Goal: Task Accomplishment & Management: Complete application form

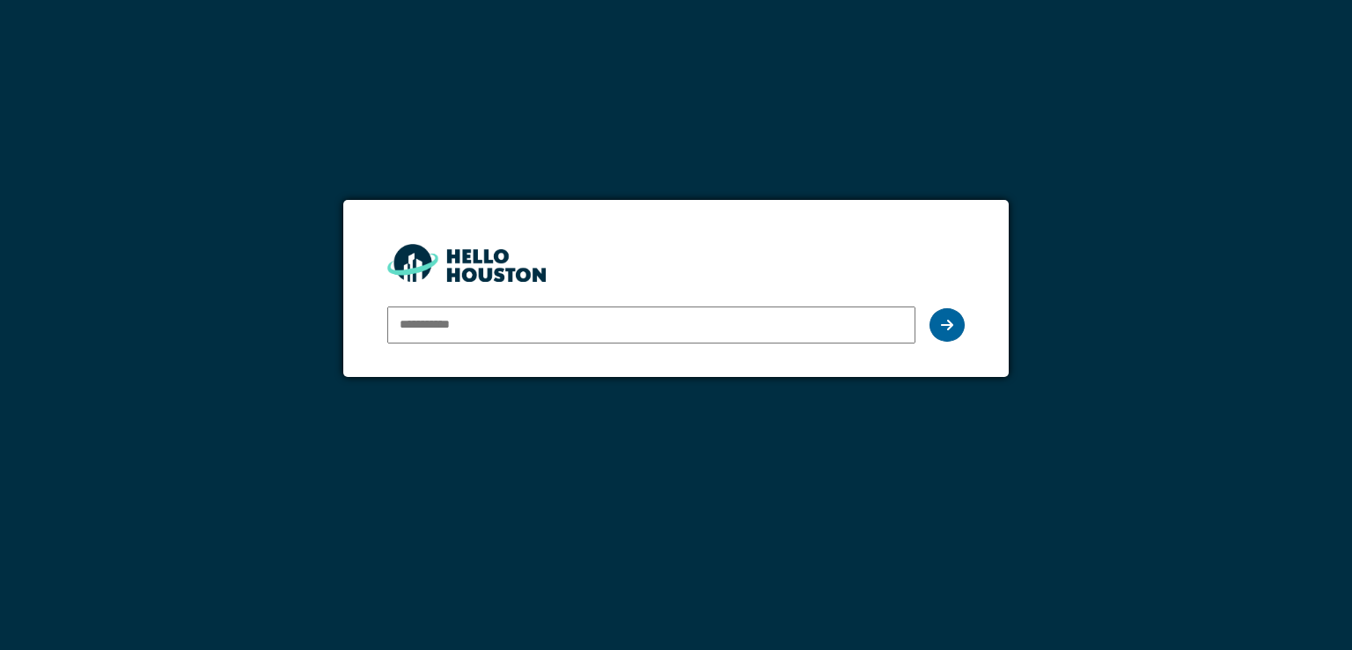
type input "**********"
click at [957, 327] on div at bounding box center [947, 324] width 35 height 33
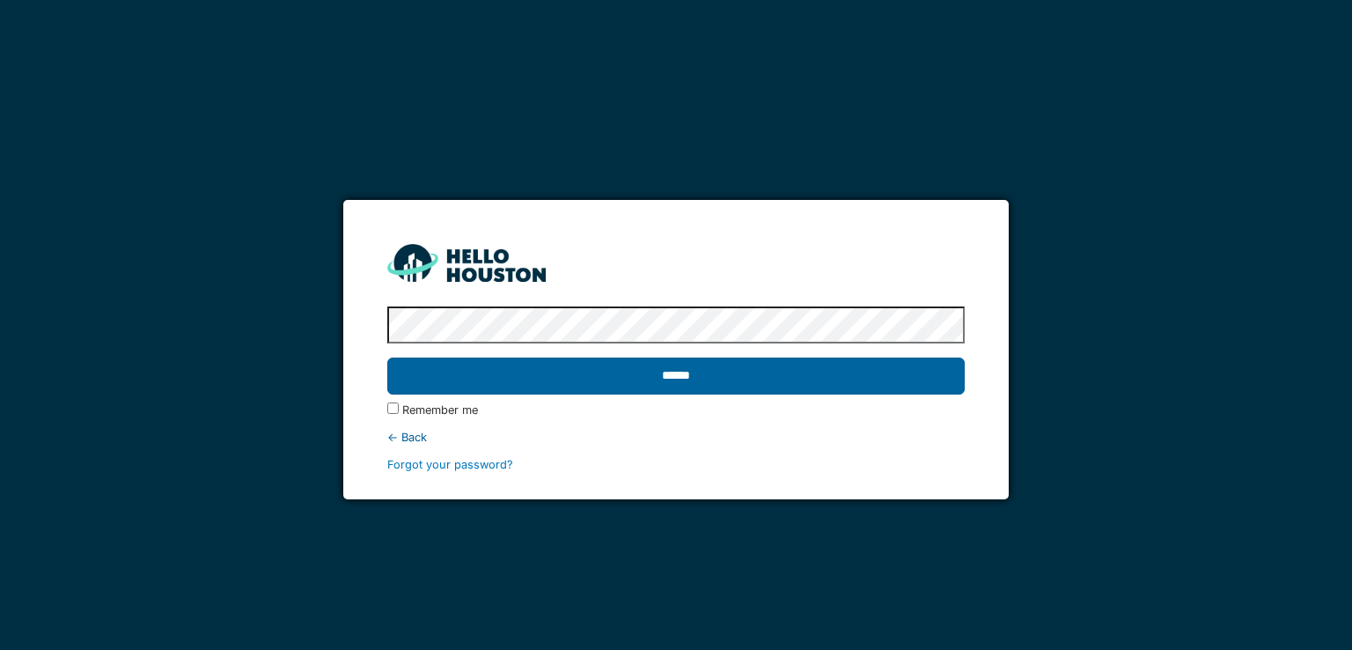
click at [720, 371] on input "******" at bounding box center [675, 375] width 577 height 37
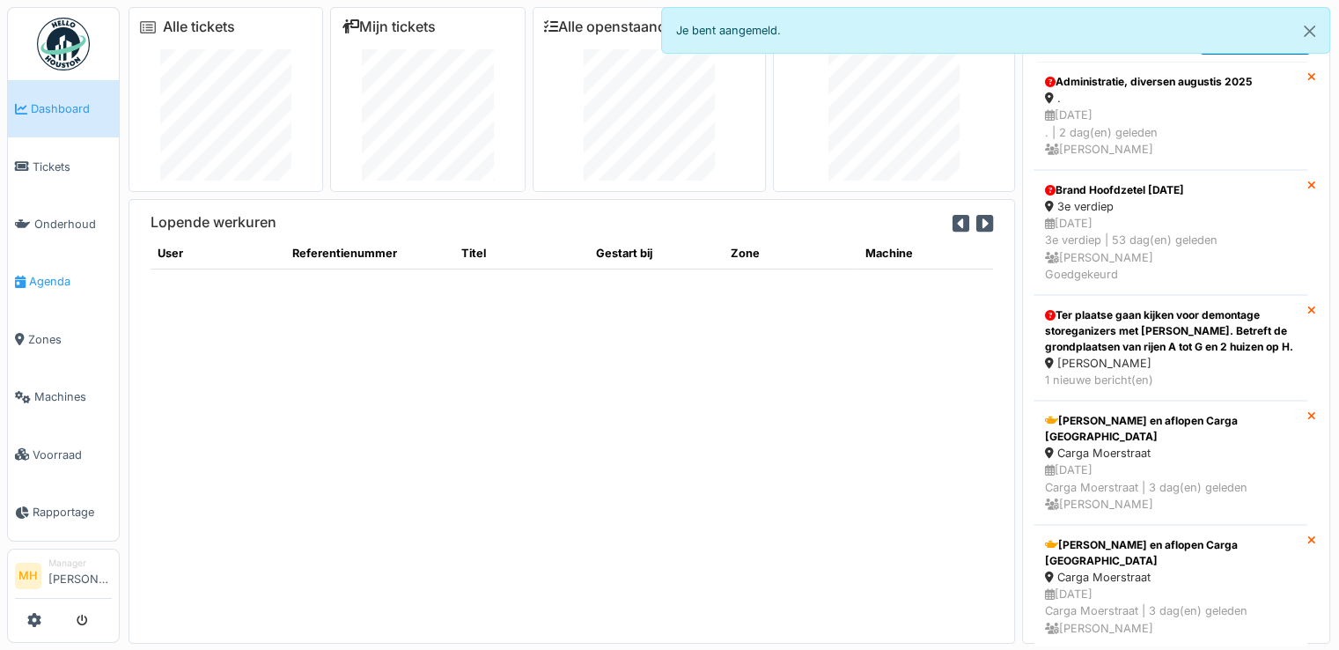
click at [68, 276] on span "Agenda" at bounding box center [70, 281] width 83 height 17
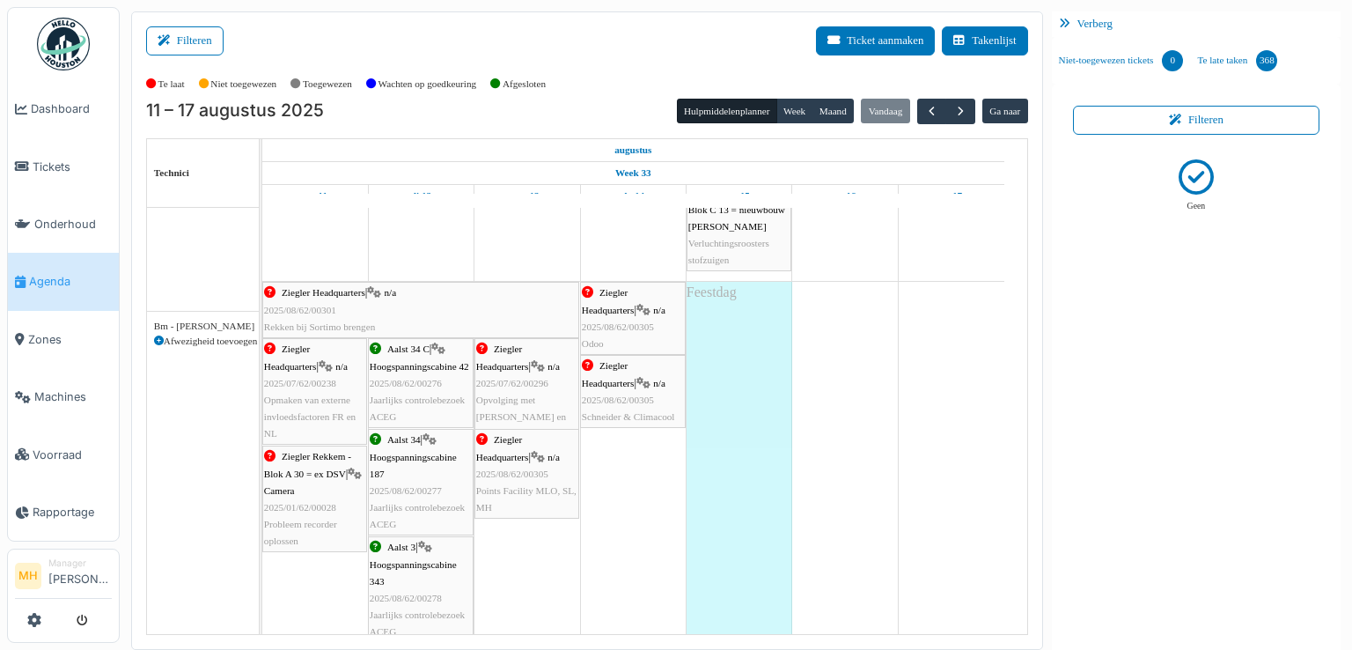
scroll to position [528, 0]
click at [653, 333] on div "Ziegler Headquarters | n/a 2025/08/62/00305 Odoo" at bounding box center [633, 318] width 102 height 68
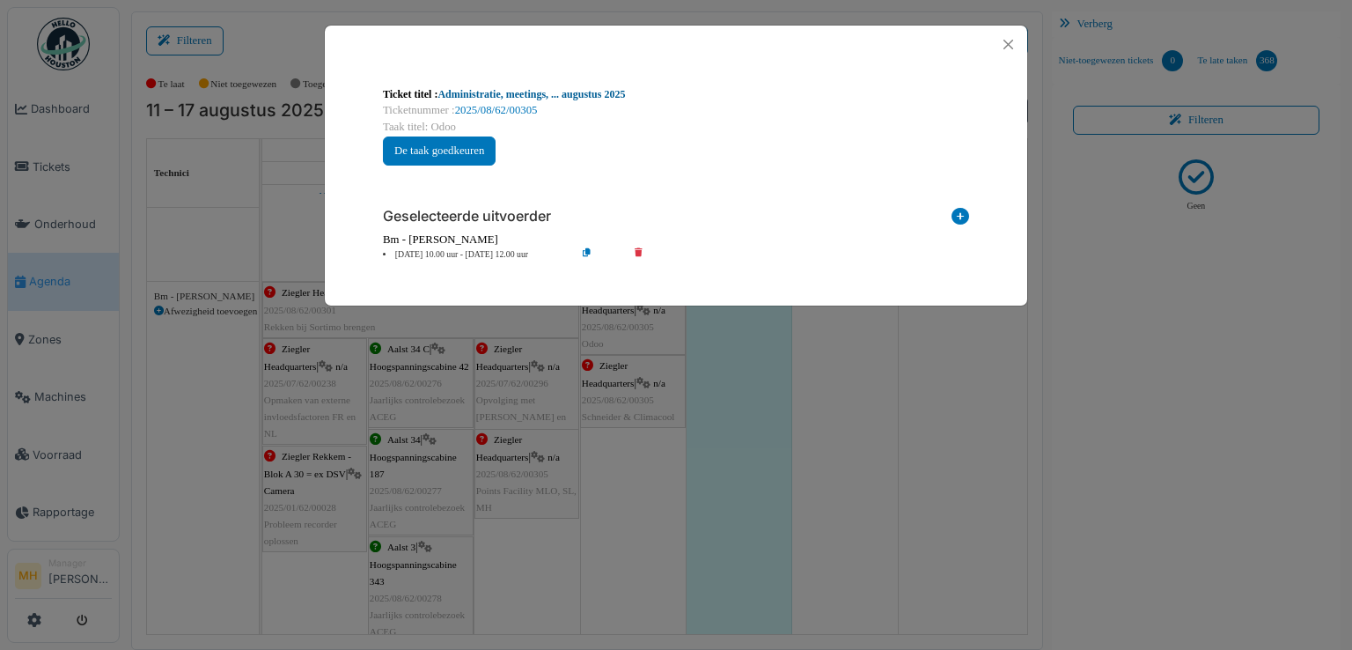
click at [607, 94] on link "Administratie, meetings, ... augustus 2025" at bounding box center [532, 94] width 188 height 12
click at [1011, 40] on button "Close" at bounding box center [1009, 45] width 24 height 24
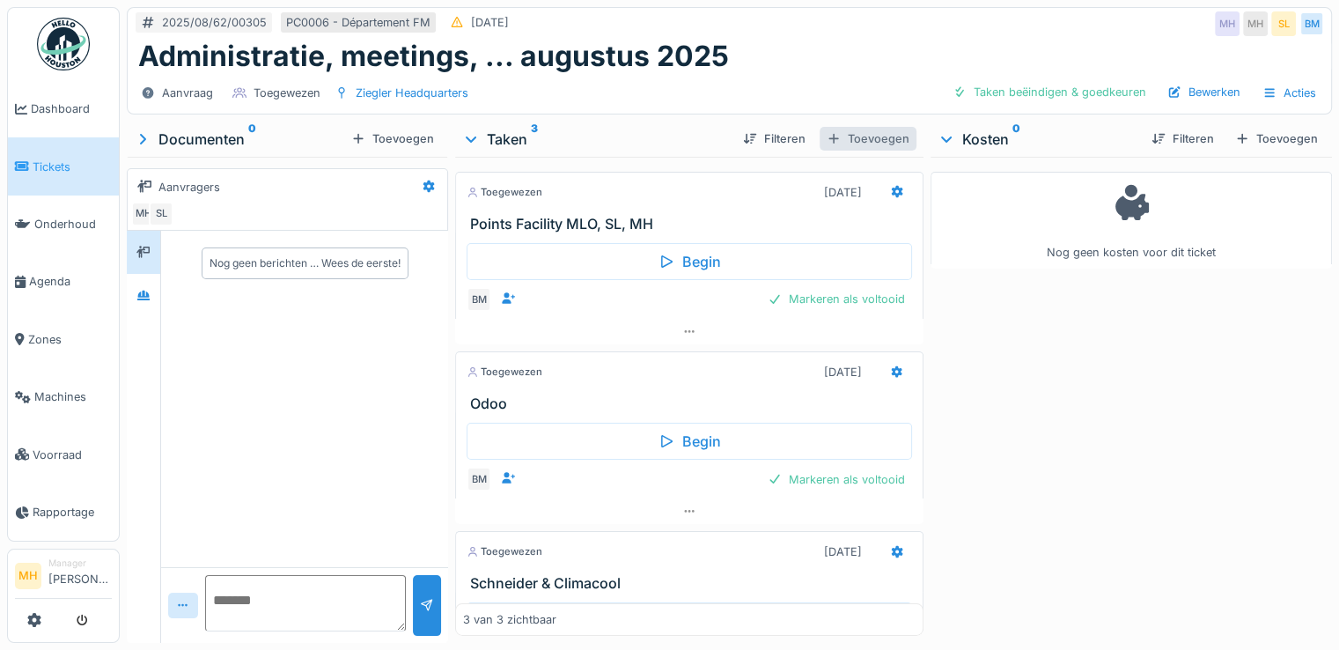
click at [843, 136] on div "Toevoegen" at bounding box center [868, 139] width 97 height 24
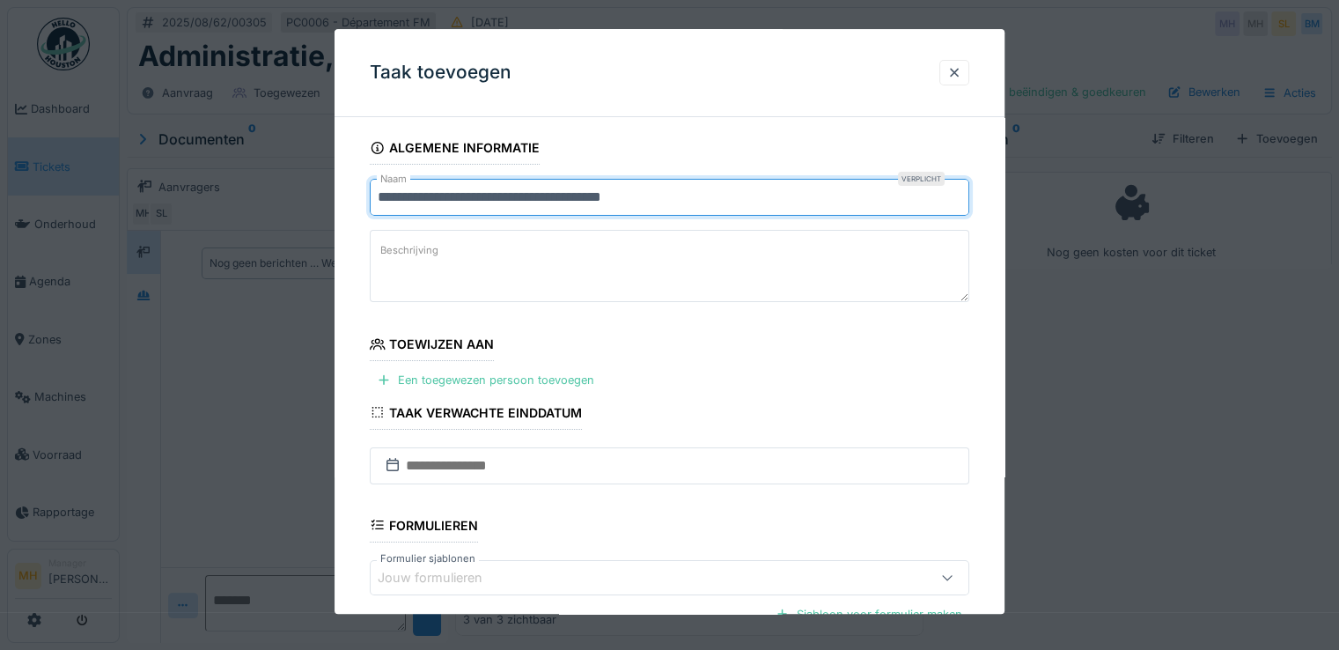
drag, startPoint x: 379, startPoint y: 198, endPoint x: 673, endPoint y: 195, distance: 293.2
click at [673, 195] on input "**********" at bounding box center [670, 197] width 600 height 37
type input "**********"
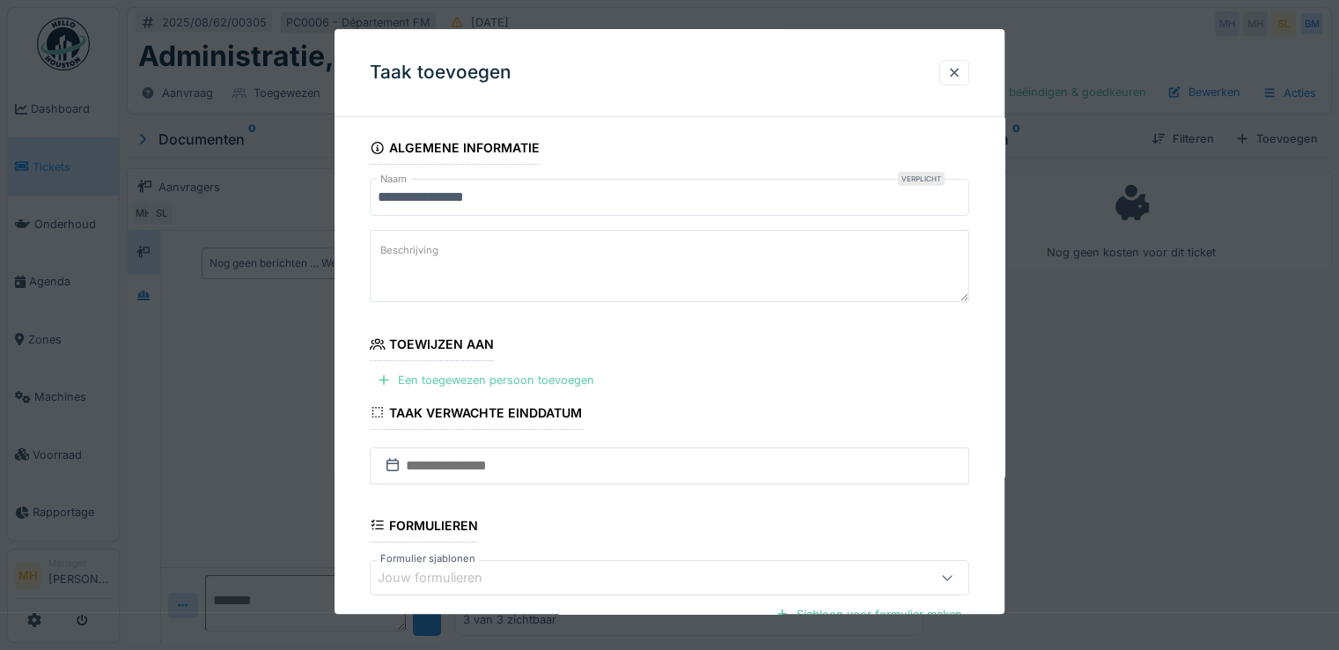
click at [541, 379] on div "Een toegewezen persoon toevoegen" at bounding box center [486, 381] width 232 height 24
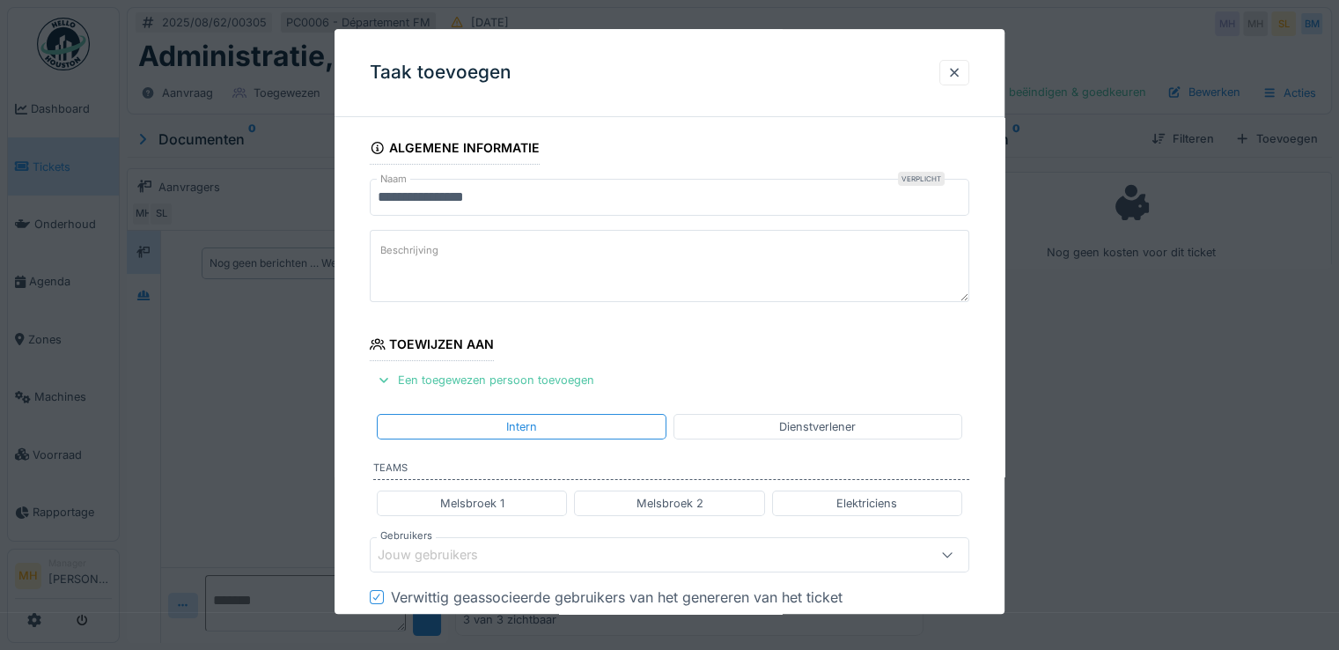
scroll to position [176, 0]
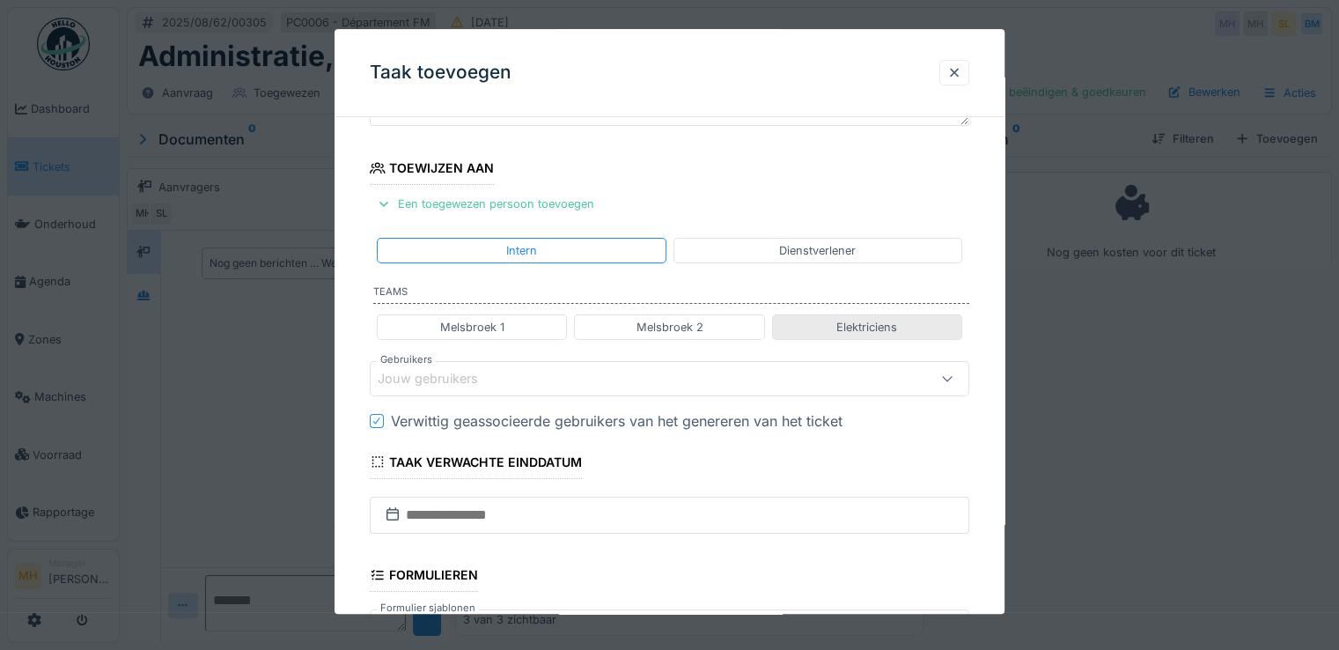
click at [873, 328] on div "Elektriciens" at bounding box center [866, 327] width 61 height 17
type input "****"
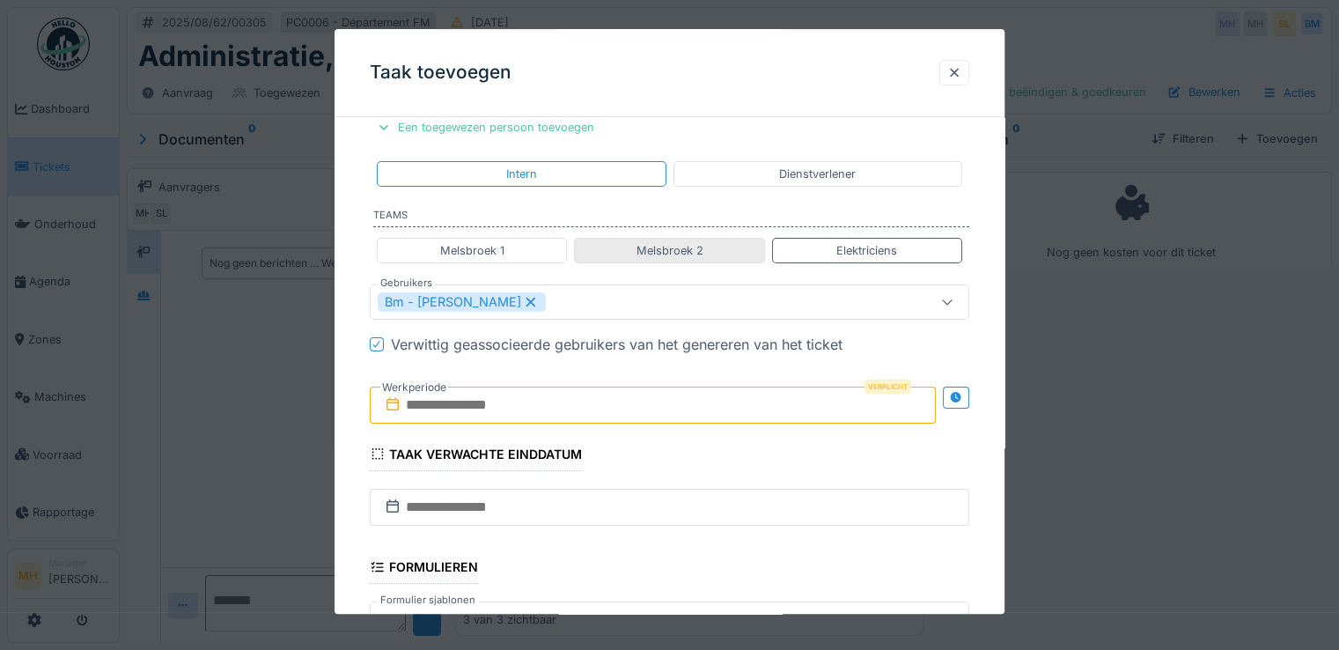
scroll to position [352, 0]
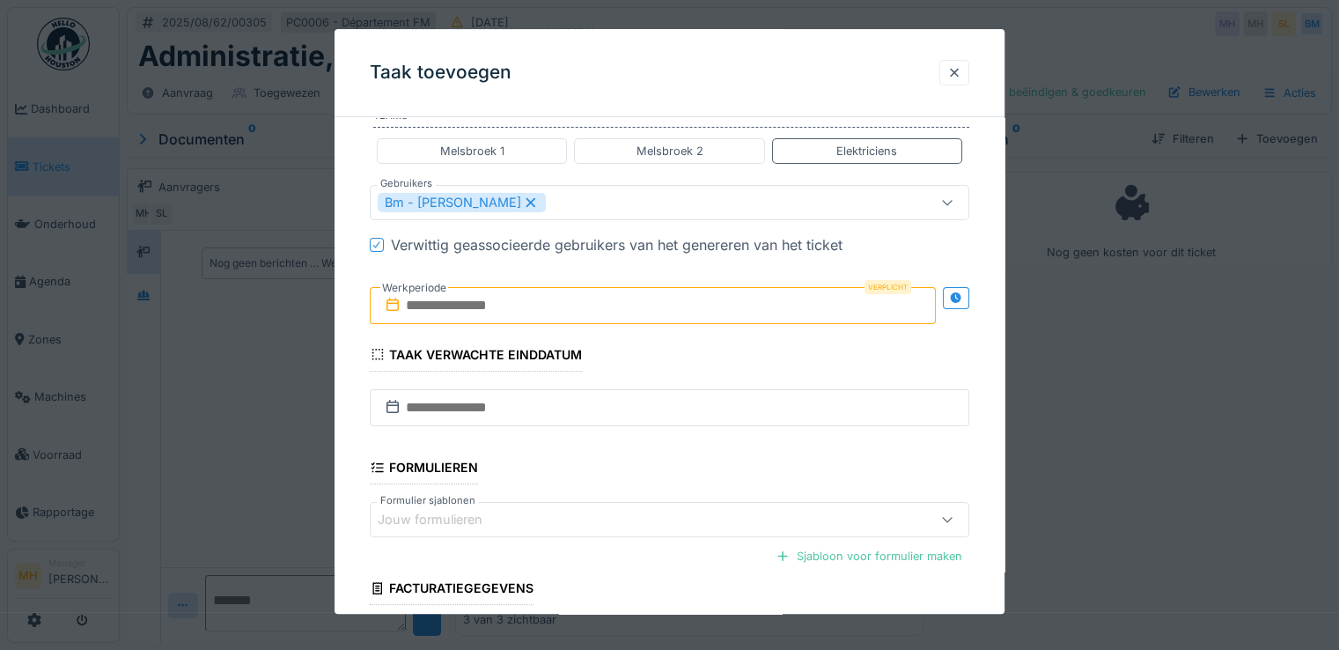
click at [490, 305] on input "text" at bounding box center [653, 305] width 566 height 37
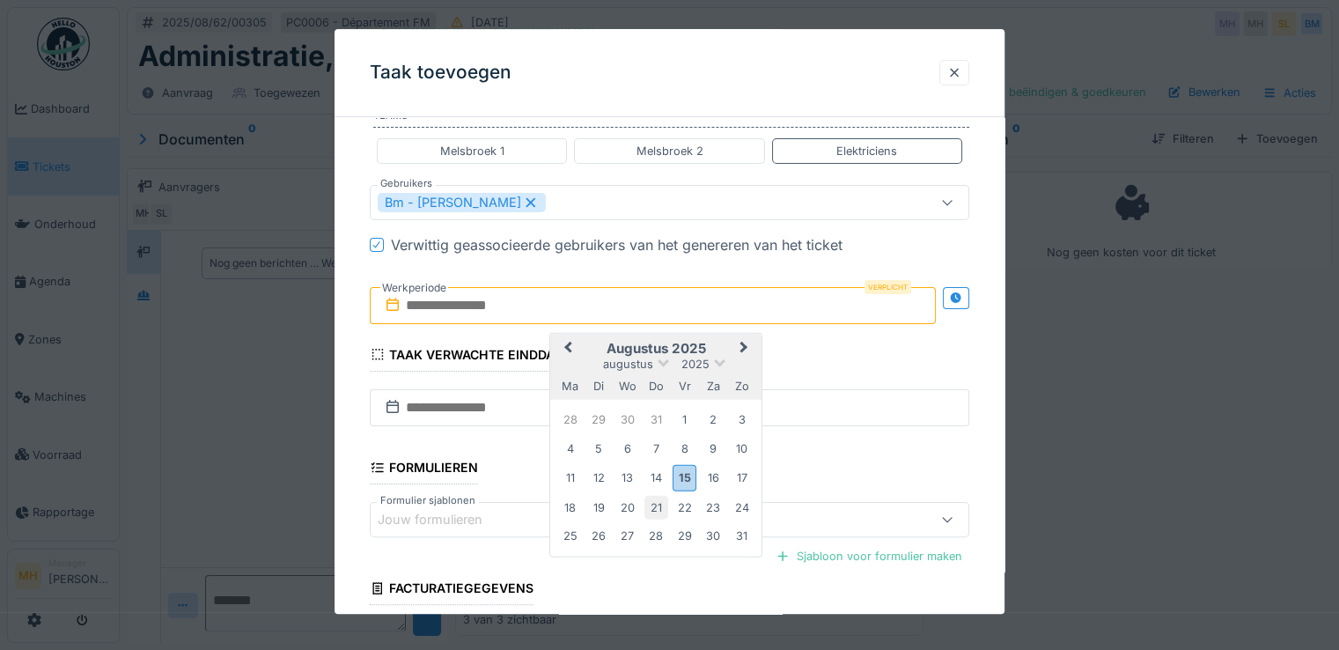
click at [656, 498] on div "21" at bounding box center [656, 508] width 24 height 24
click at [662, 506] on div "21" at bounding box center [656, 508] width 24 height 24
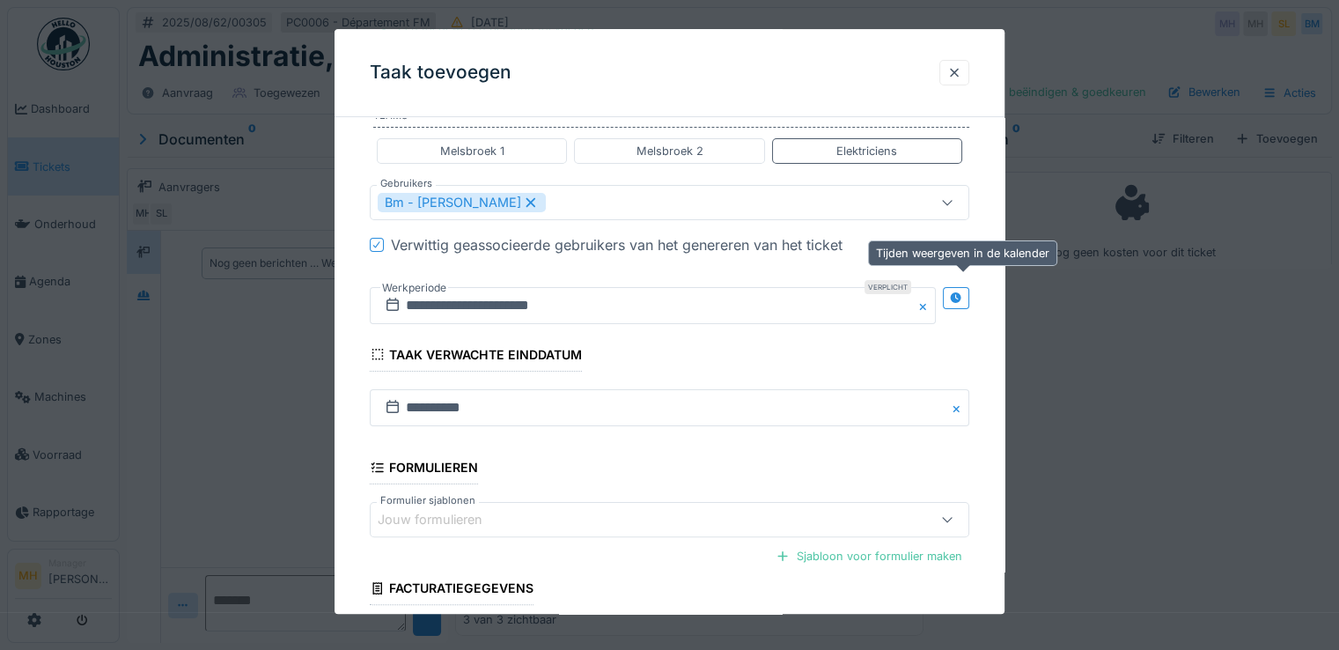
click at [961, 298] on icon at bounding box center [955, 297] width 11 height 11
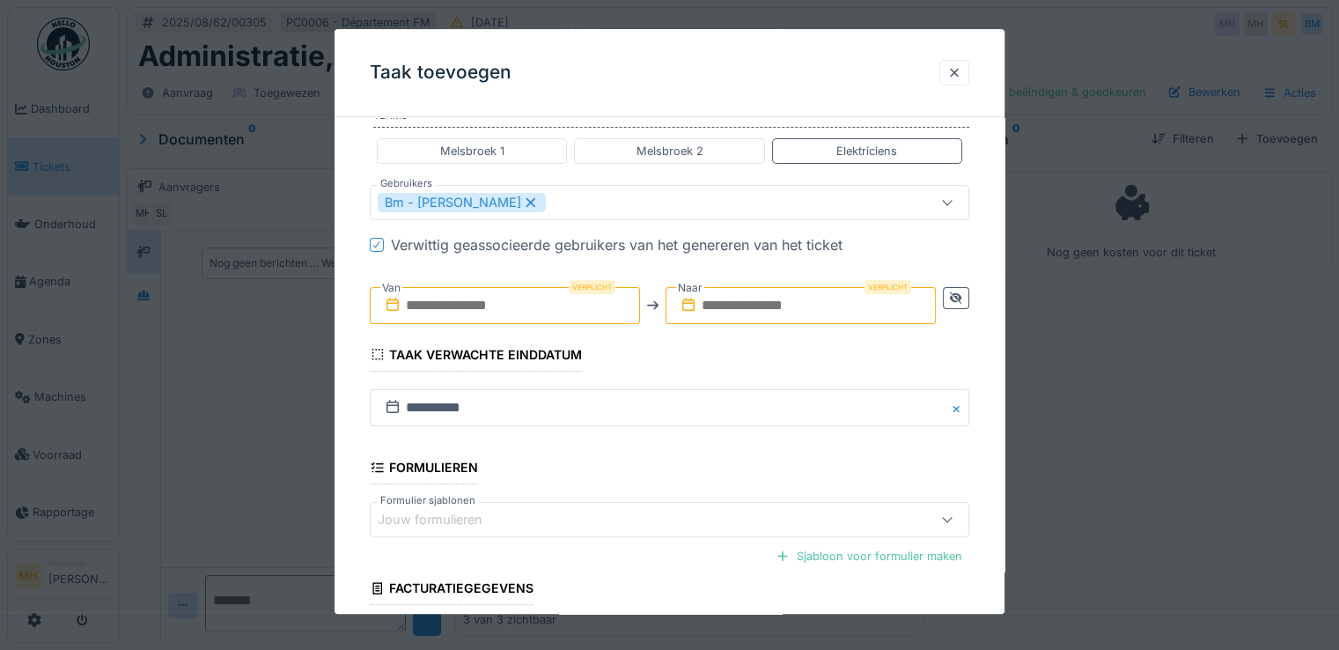
click at [465, 304] on input "text" at bounding box center [505, 305] width 270 height 37
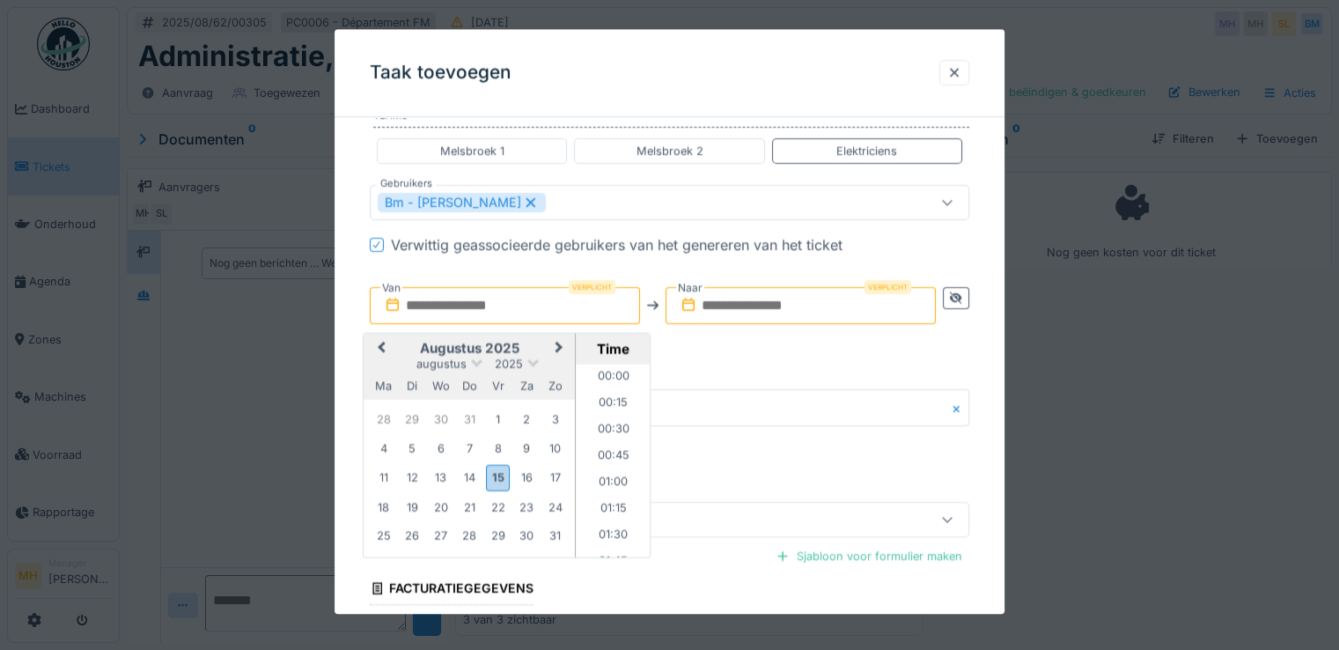
scroll to position [1686, 0]
click at [435, 503] on div "20" at bounding box center [441, 508] width 24 height 24
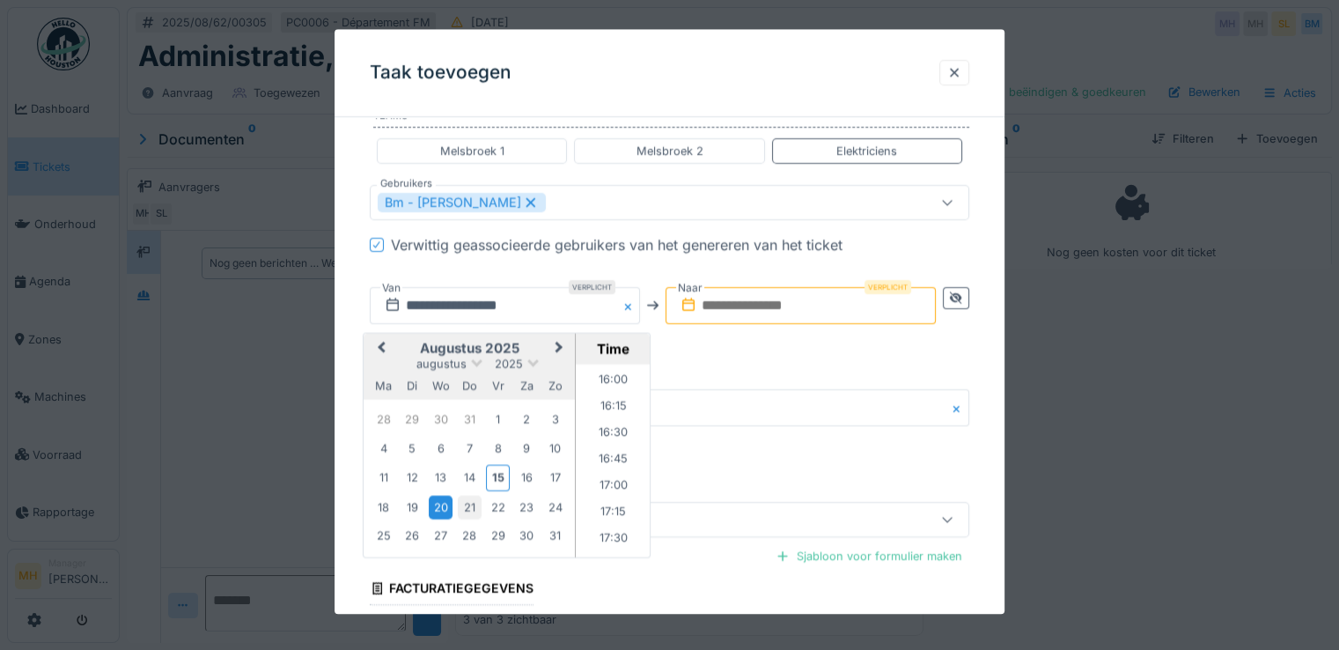
click at [463, 502] on div "21" at bounding box center [470, 508] width 24 height 24
click at [614, 406] on li "11:00" at bounding box center [613, 417] width 75 height 26
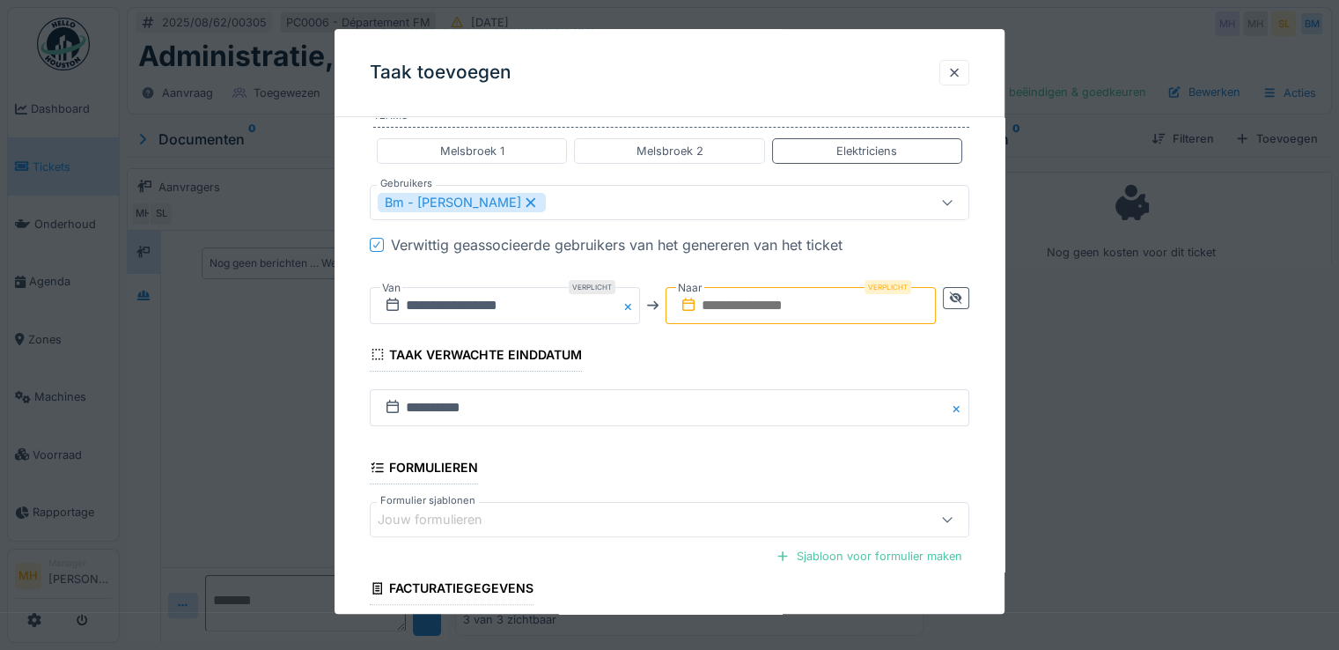
click at [801, 309] on input "text" at bounding box center [801, 305] width 270 height 37
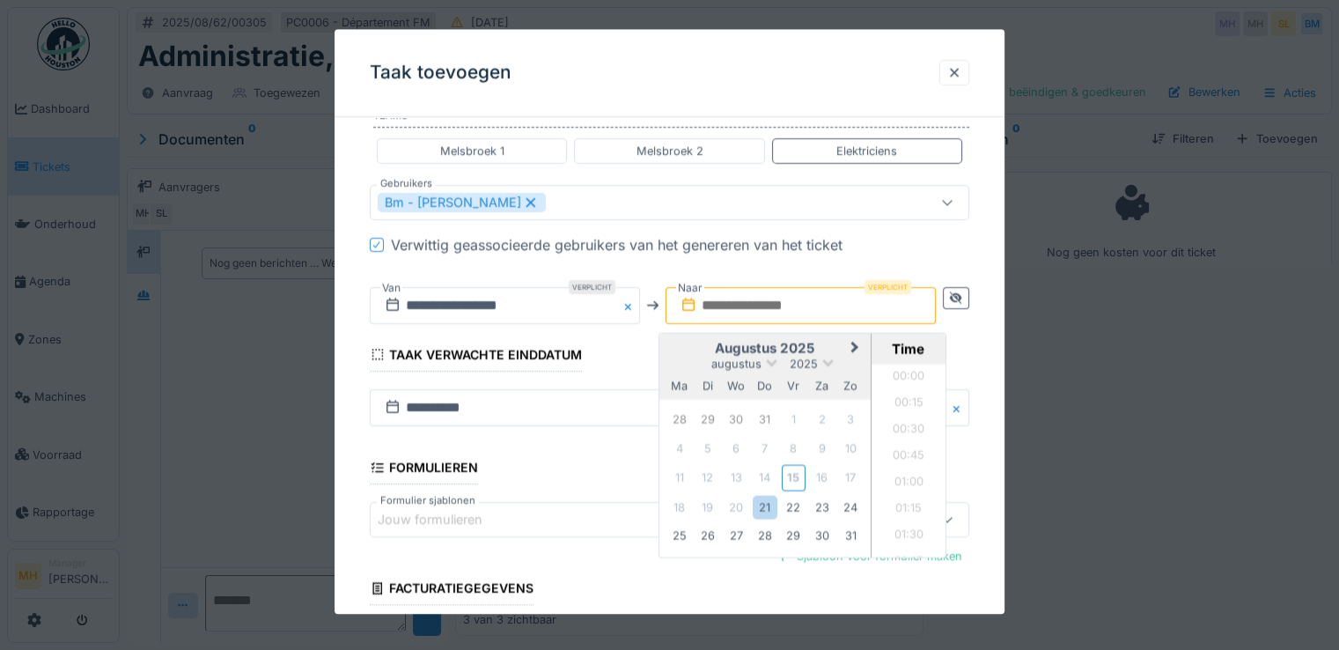
scroll to position [1686, 0]
click at [747, 506] on div "20" at bounding box center [737, 508] width 24 height 24
click at [764, 505] on div "21" at bounding box center [765, 508] width 24 height 24
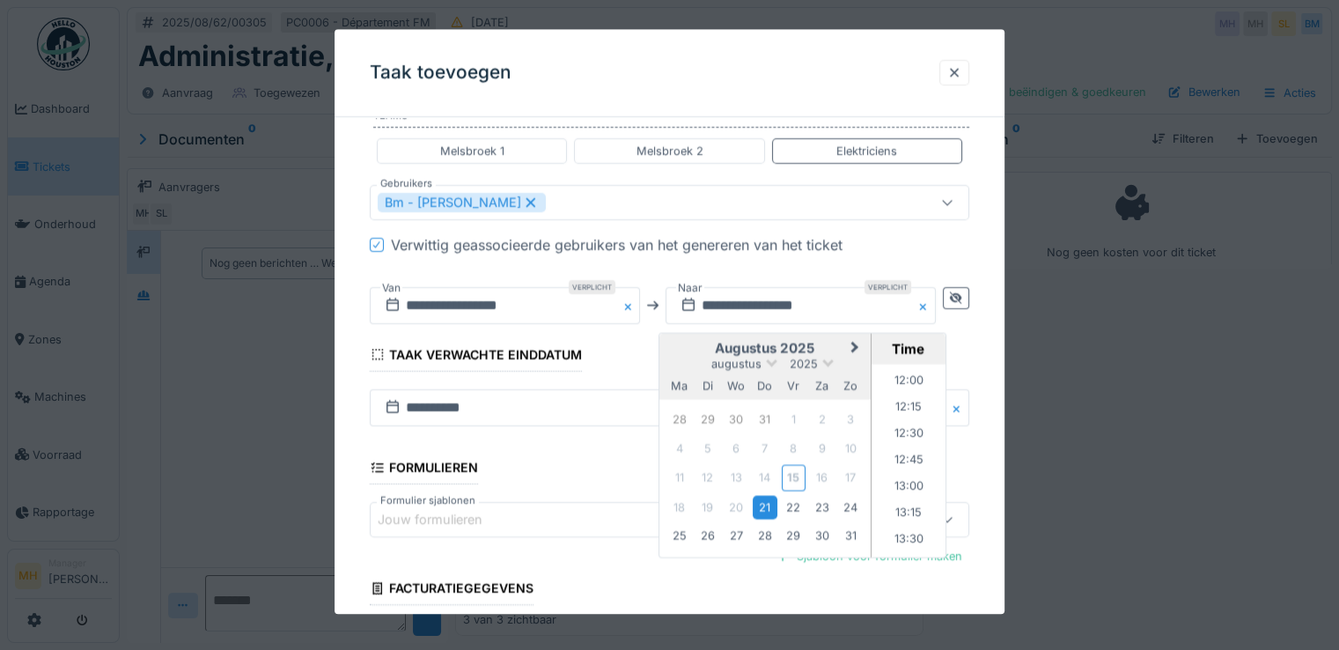
scroll to position [1228, 0]
click at [914, 406] on li "12:00" at bounding box center [909, 417] width 75 height 26
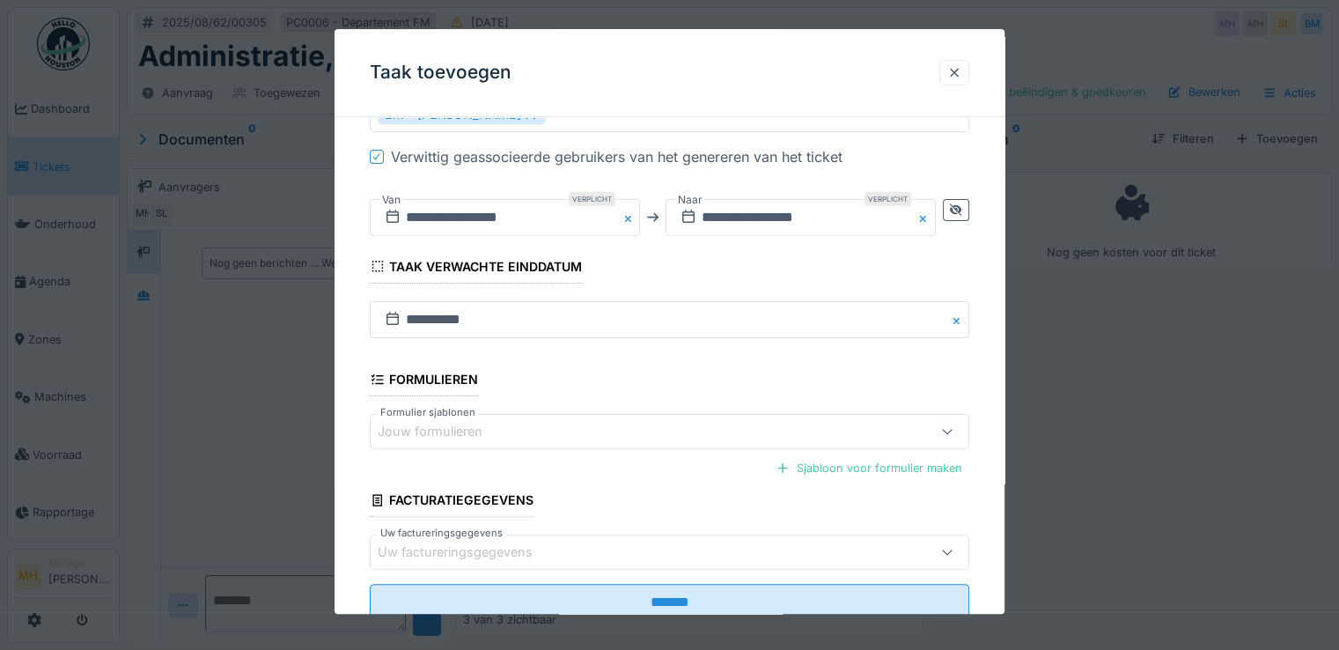
scroll to position [493, 0]
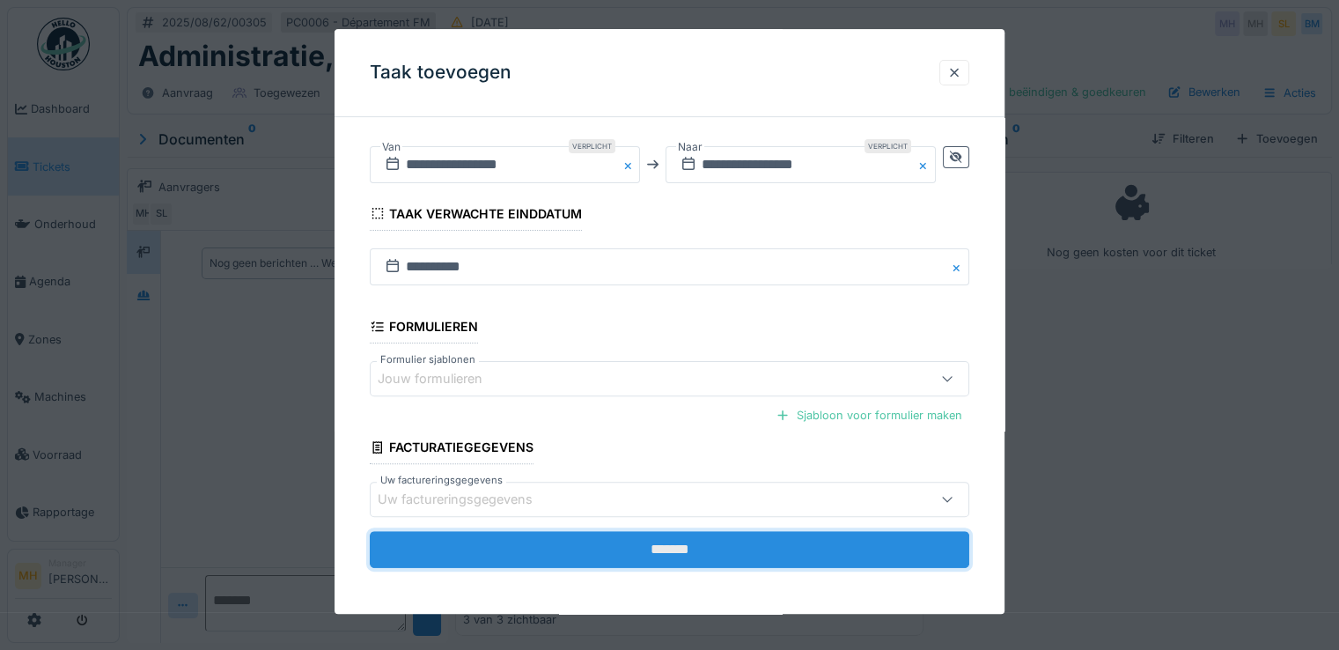
click at [693, 545] on input "*******" at bounding box center [670, 549] width 600 height 37
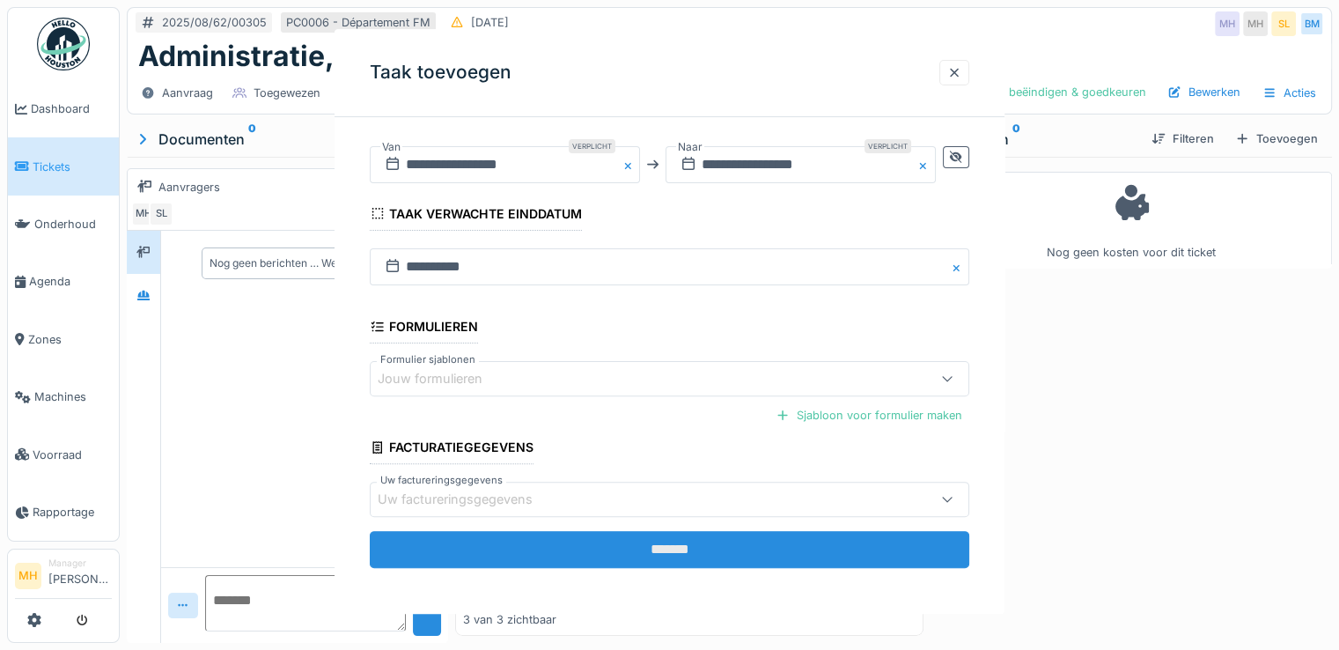
scroll to position [0, 0]
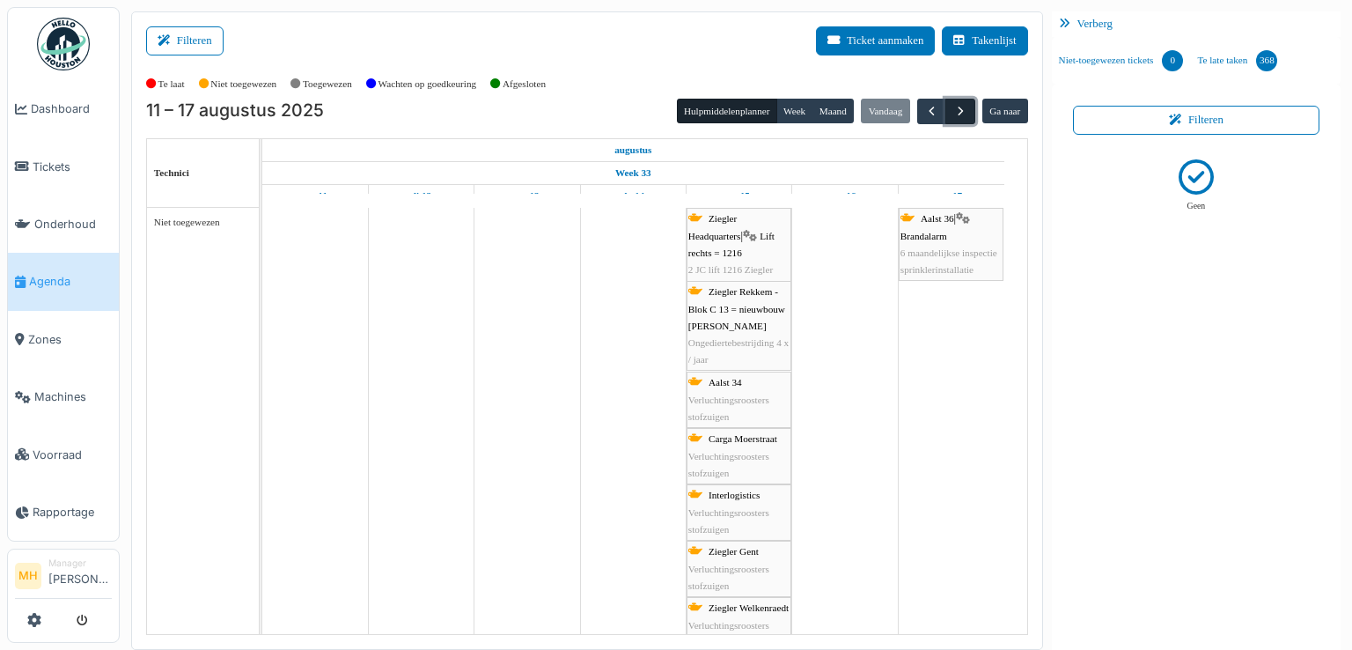
click at [953, 106] on span "button" at bounding box center [960, 111] width 15 height 15
